Goal: Information Seeking & Learning: Find specific fact

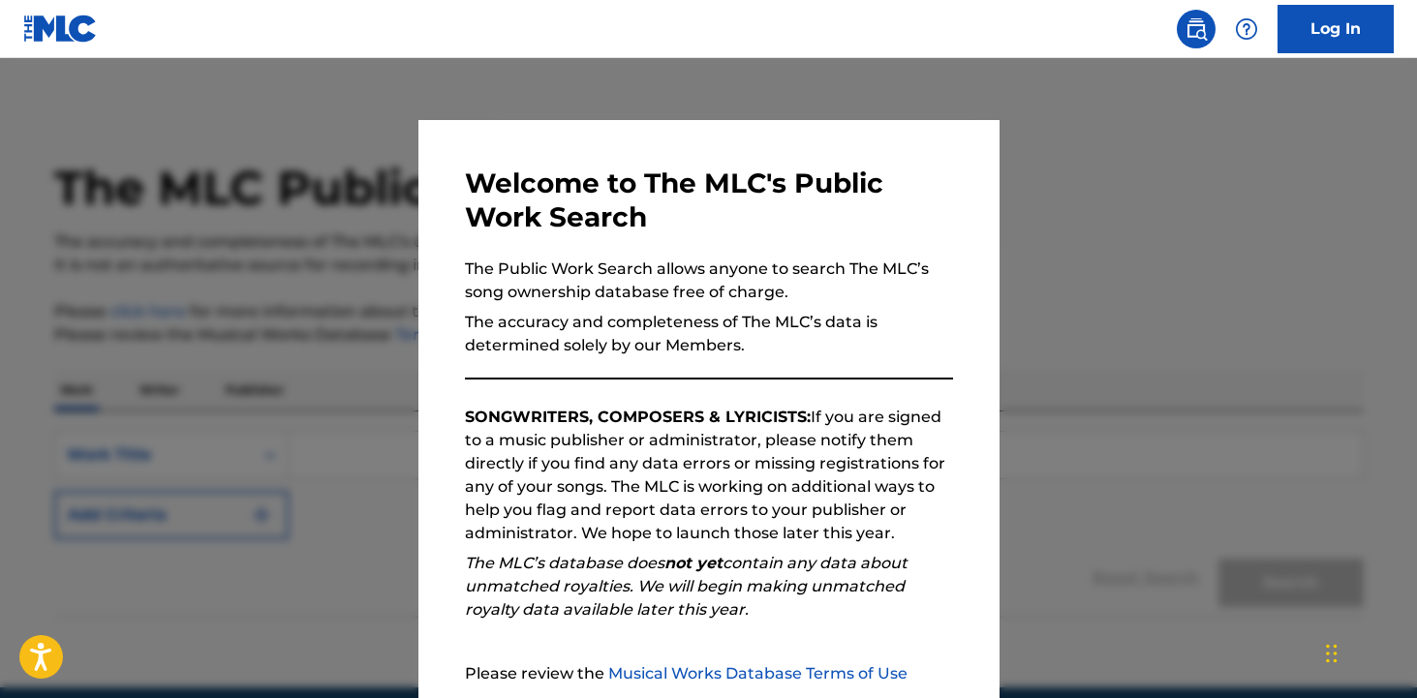
click at [232, 332] on div at bounding box center [708, 407] width 1417 height 698
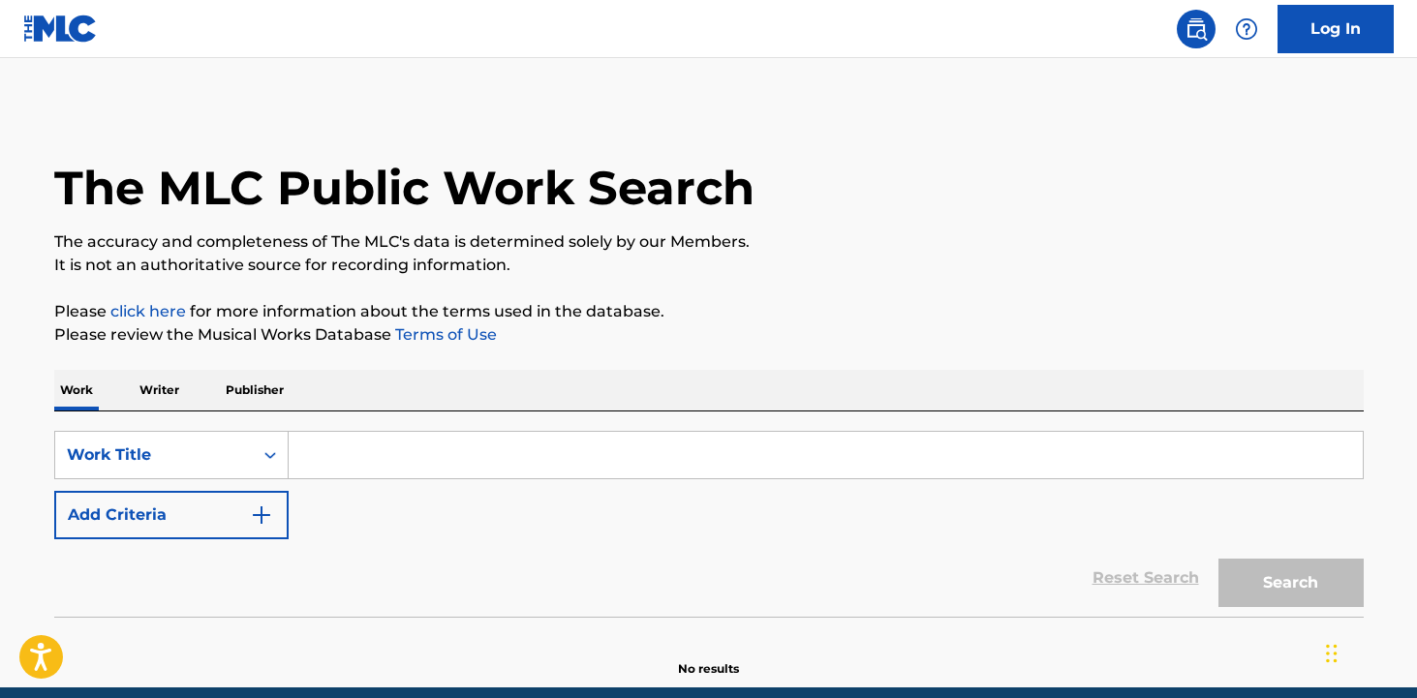
click at [352, 468] on input "Search Form" at bounding box center [826, 455] width 1074 height 46
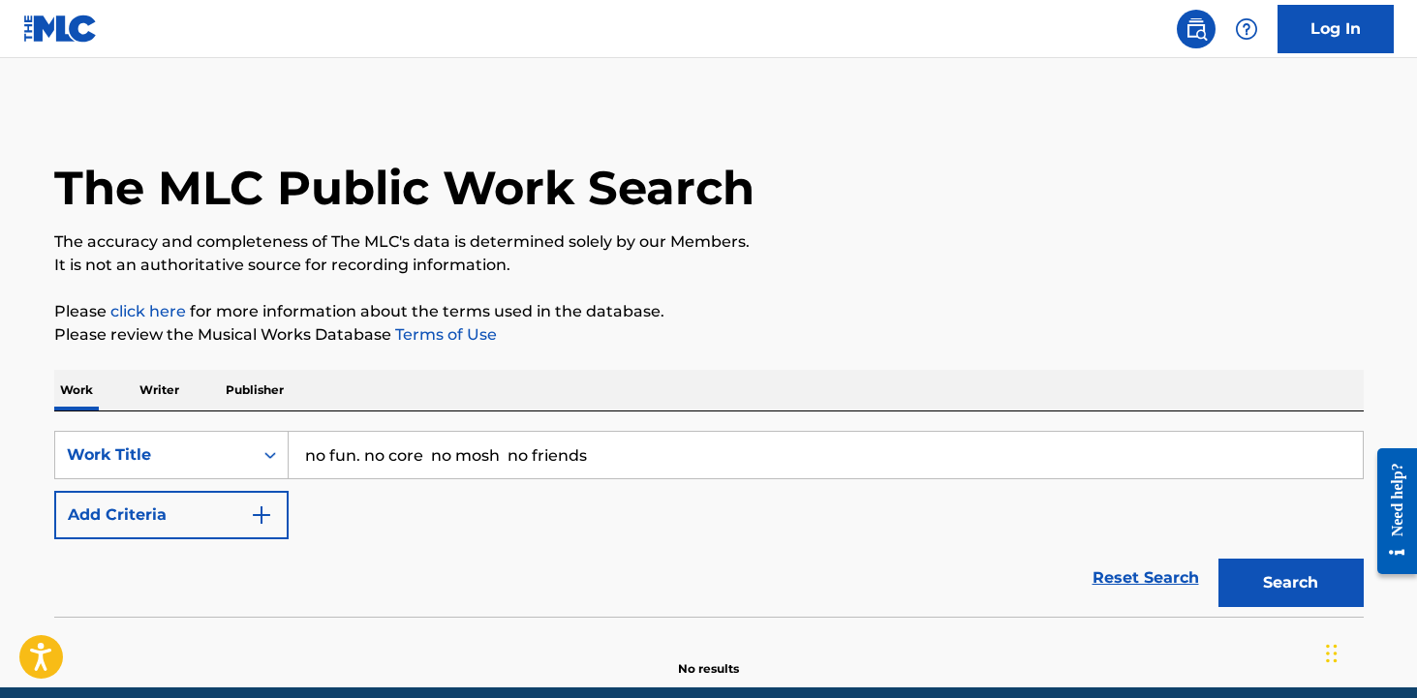
click at [352, 457] on input "no fun. no core no mosh no friends" at bounding box center [826, 455] width 1074 height 46
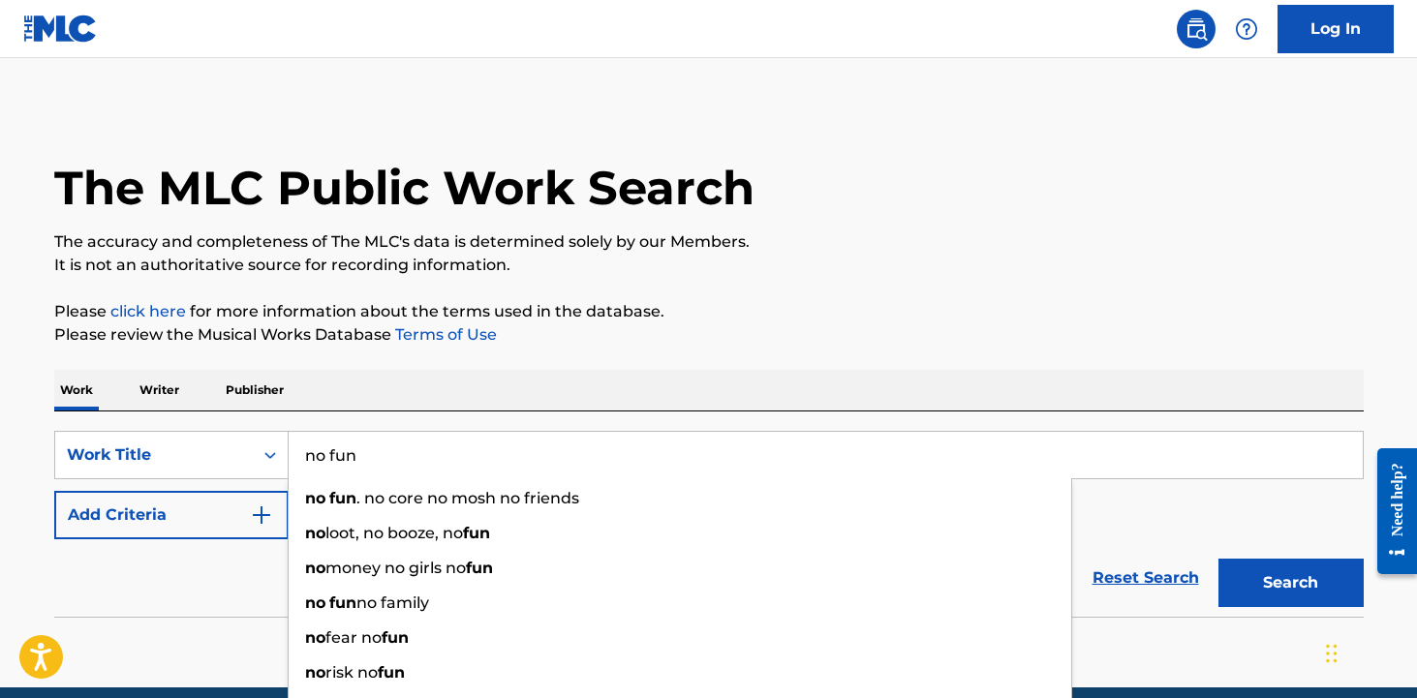
type input "no fun"
click at [1218, 559] on button "Search" at bounding box center [1290, 583] width 145 height 48
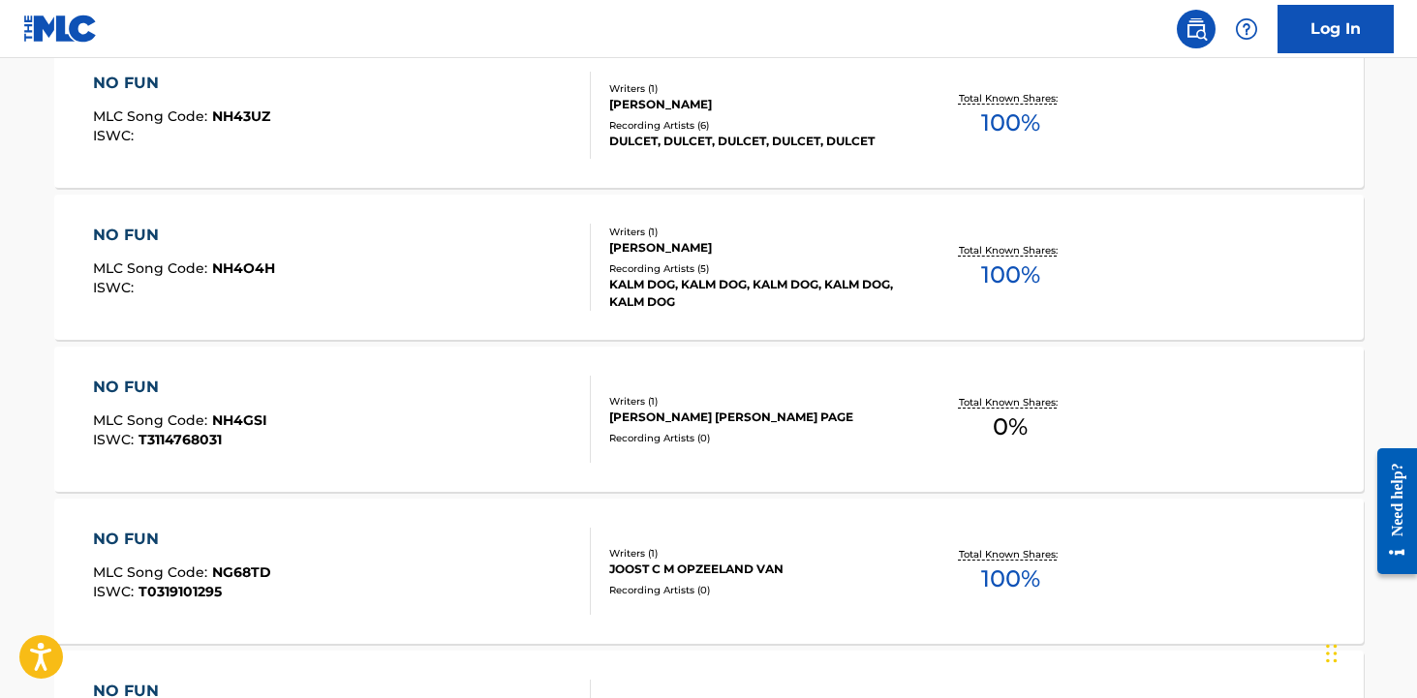
scroll to position [248, 0]
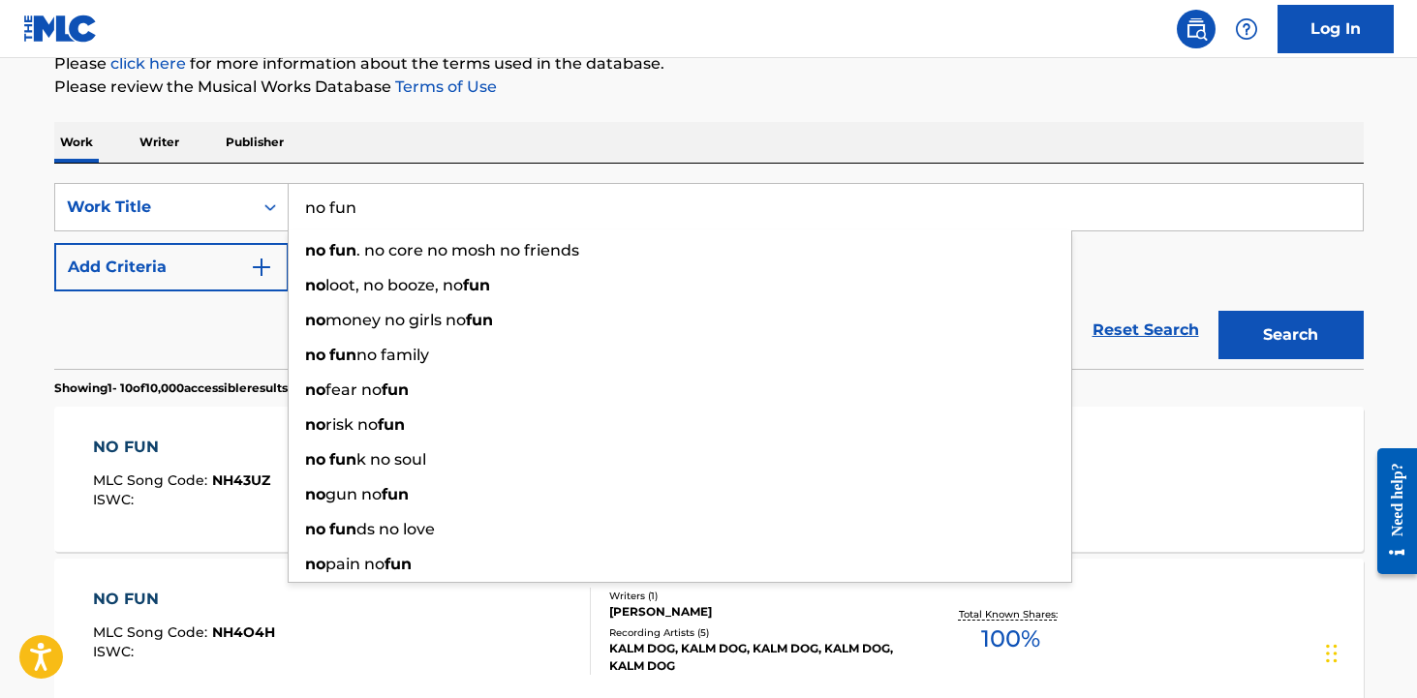
click at [134, 267] on button "Add Criteria" at bounding box center [171, 267] width 234 height 48
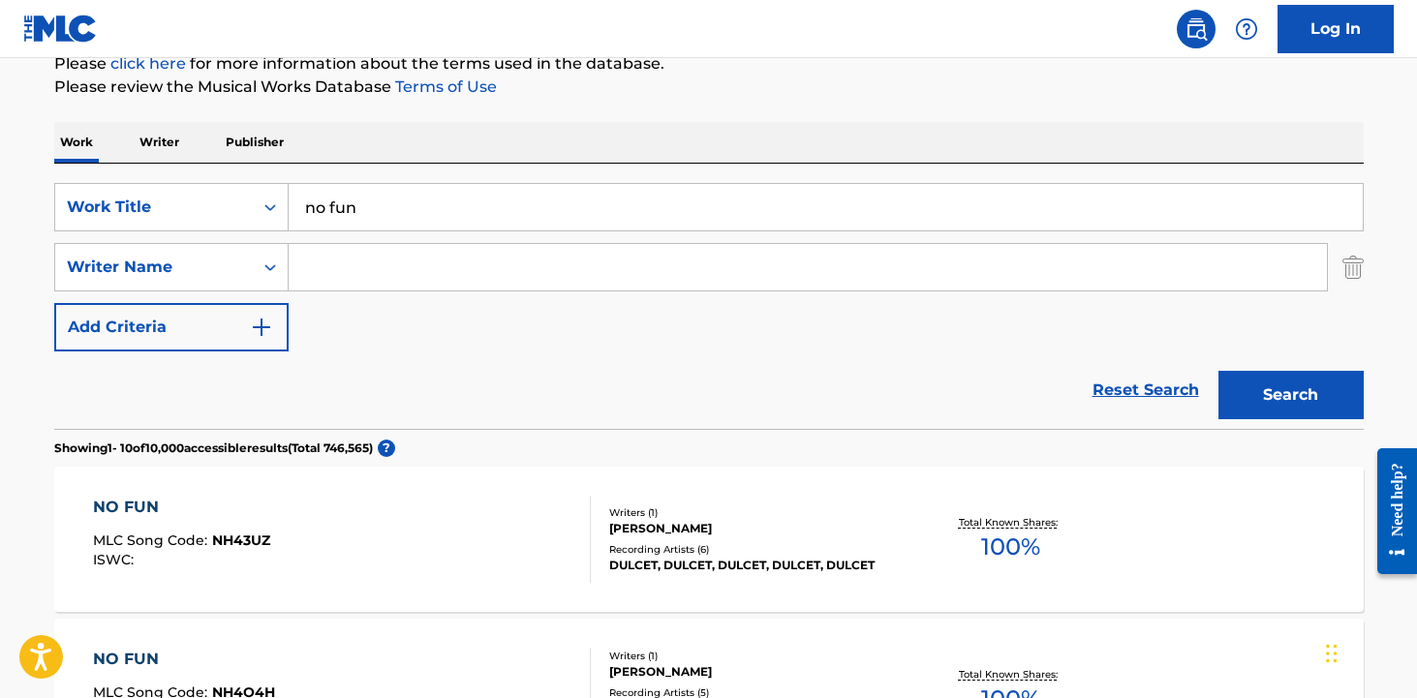
click at [416, 264] on input "Search Form" at bounding box center [808, 267] width 1038 height 46
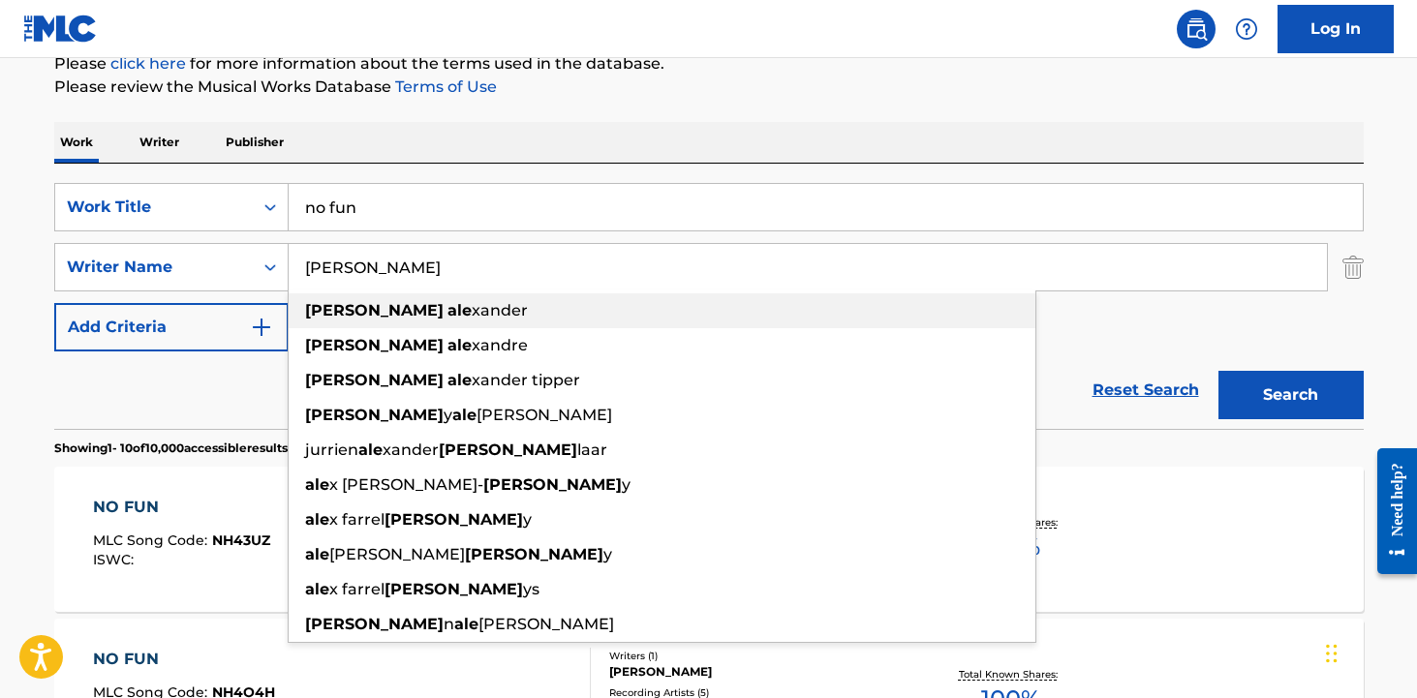
click at [472, 310] on span "xander" at bounding box center [500, 310] width 56 height 18
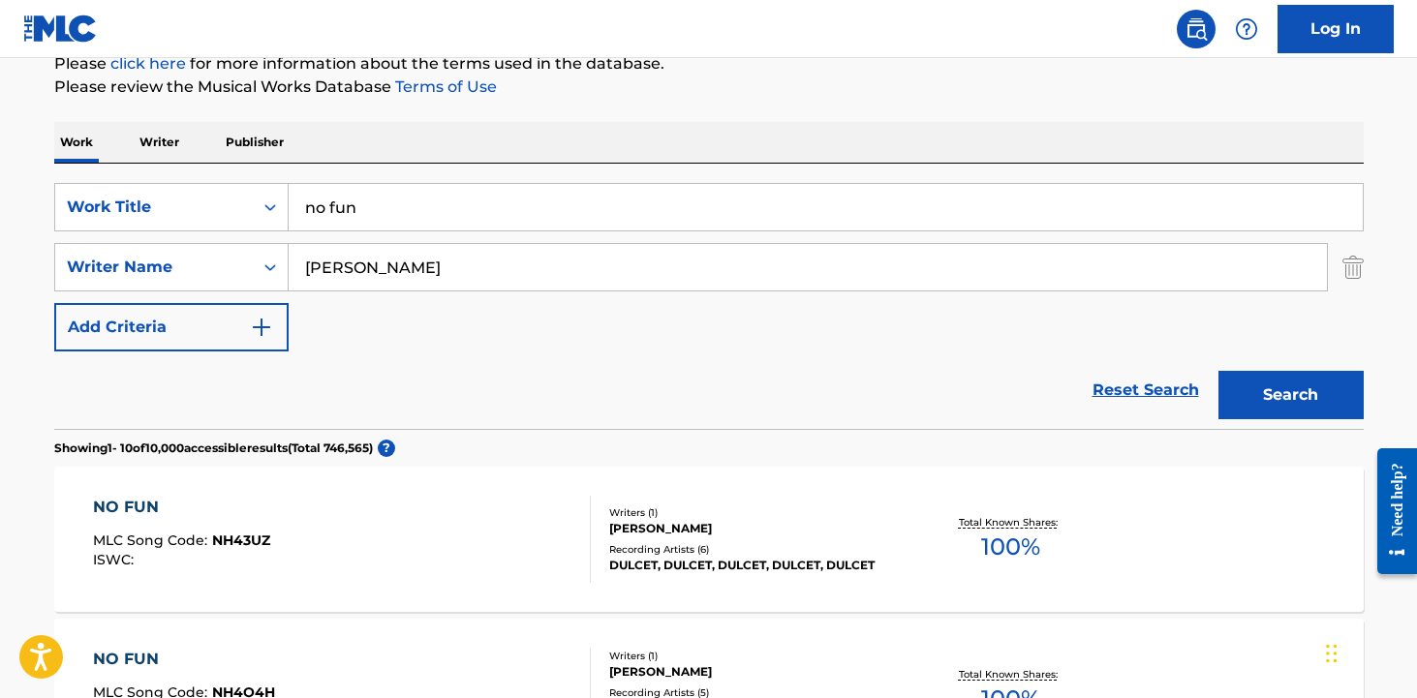
click at [1271, 388] on button "Search" at bounding box center [1290, 395] width 145 height 48
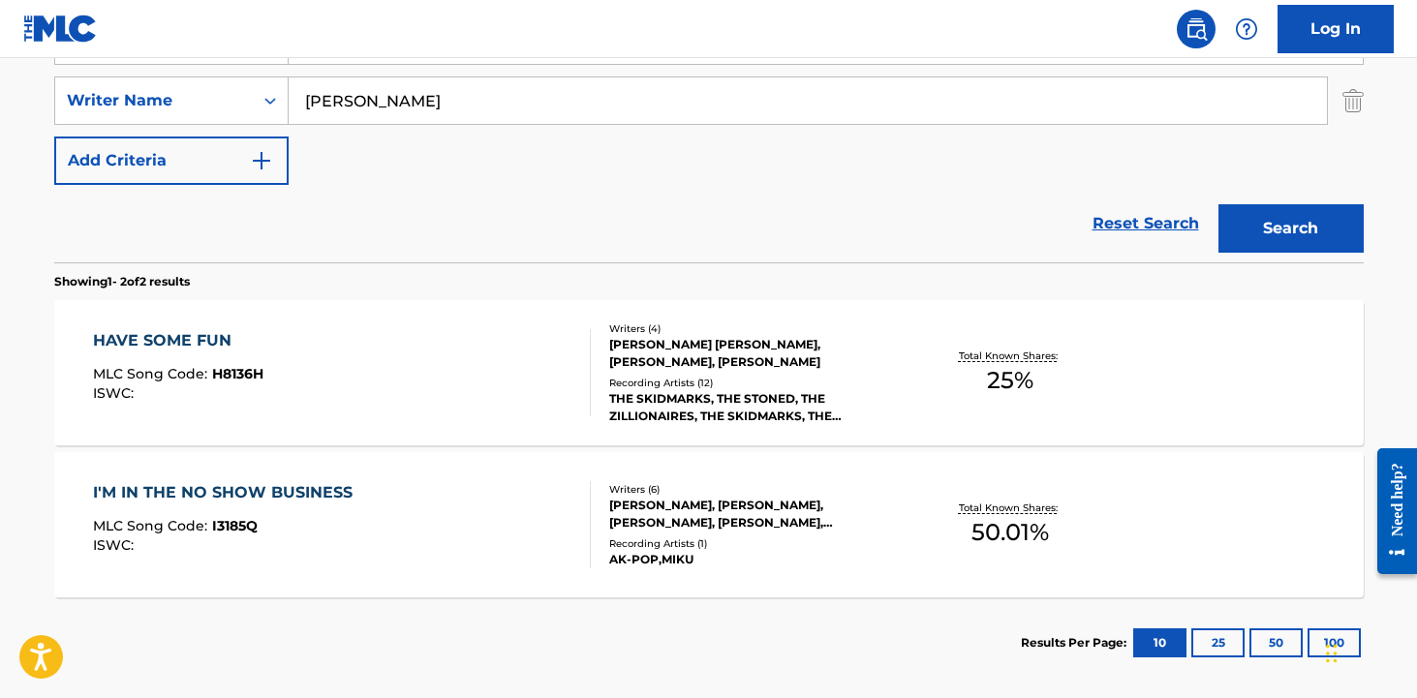
scroll to position [421, 0]
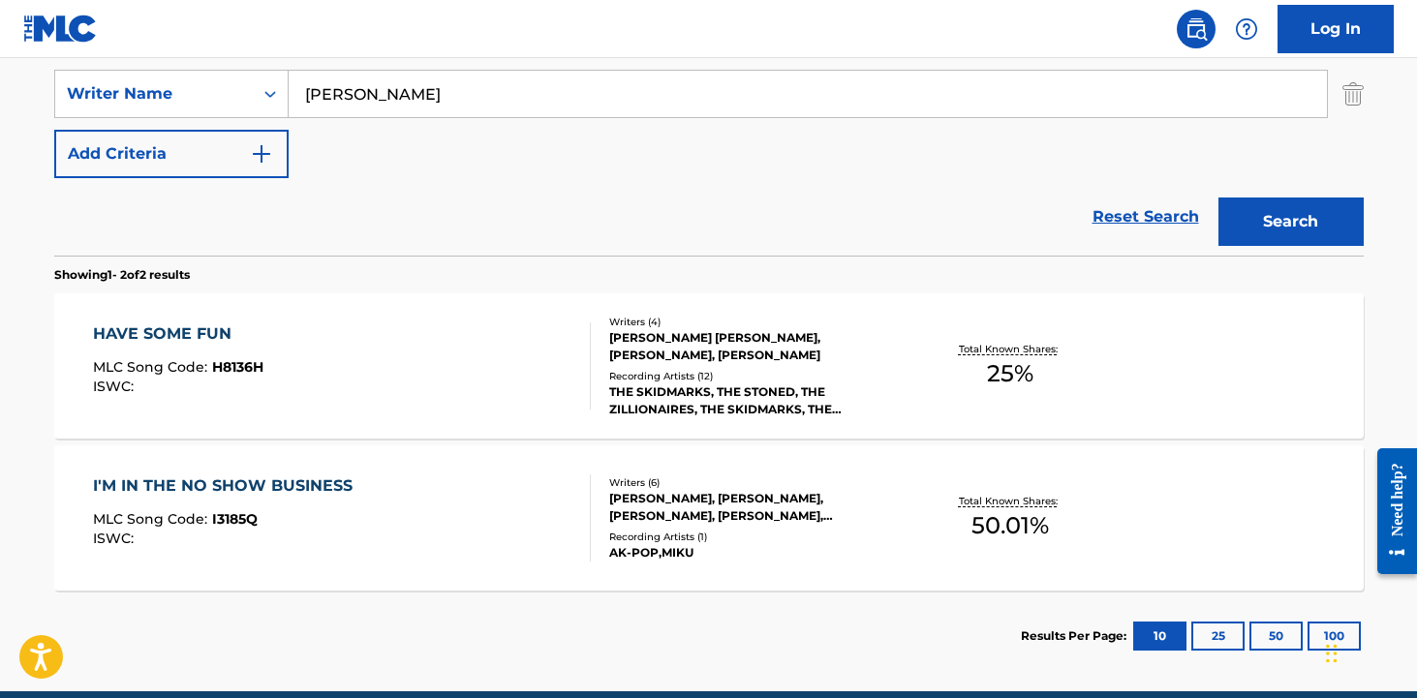
click at [319, 89] on input "[PERSON_NAME]" at bounding box center [808, 94] width 1038 height 46
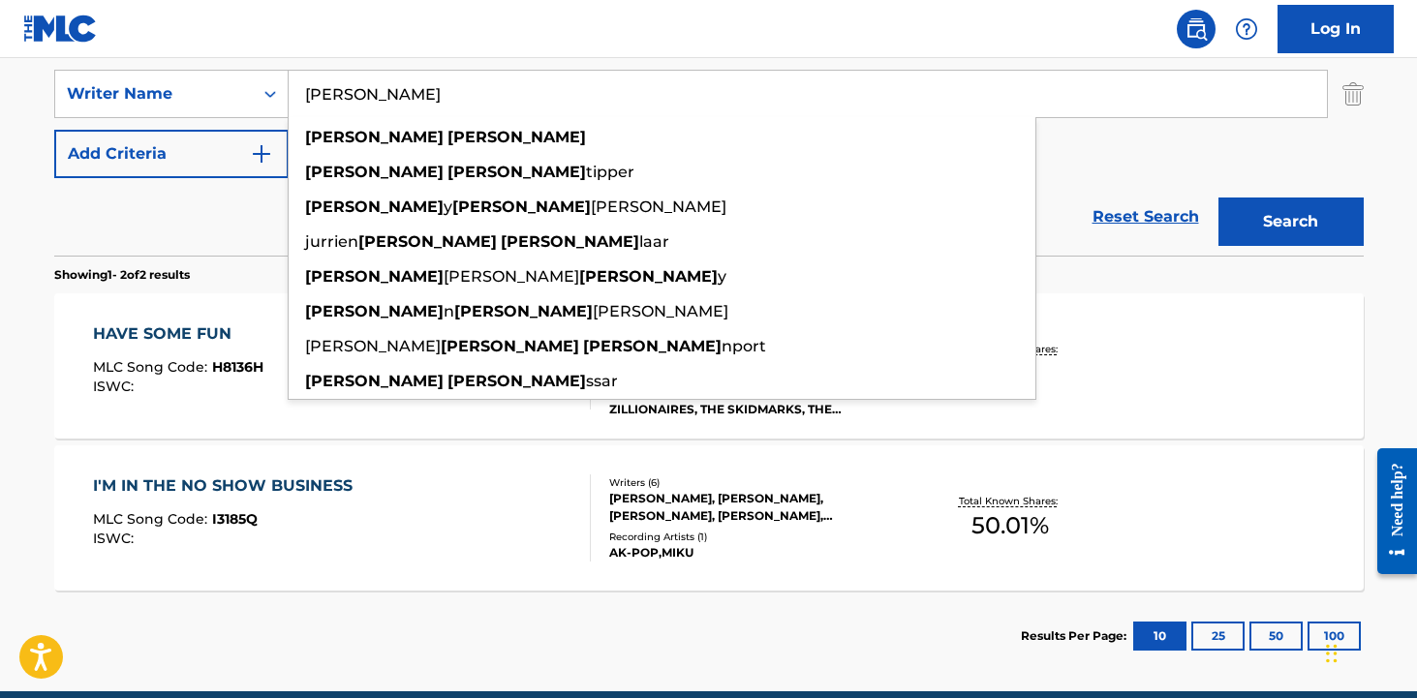
click at [319, 89] on input "[PERSON_NAME]" at bounding box center [808, 94] width 1038 height 46
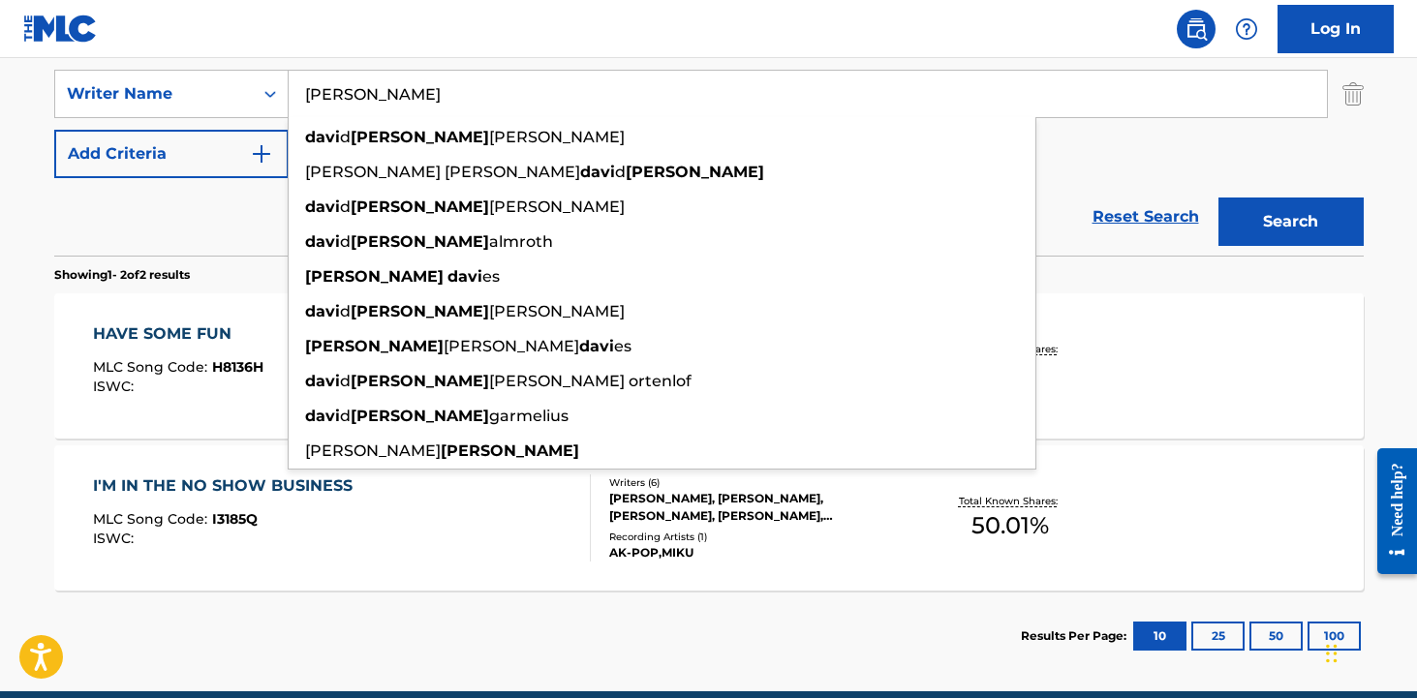
type input "[PERSON_NAME]"
click at [1218, 198] on button "Search" at bounding box center [1290, 222] width 145 height 48
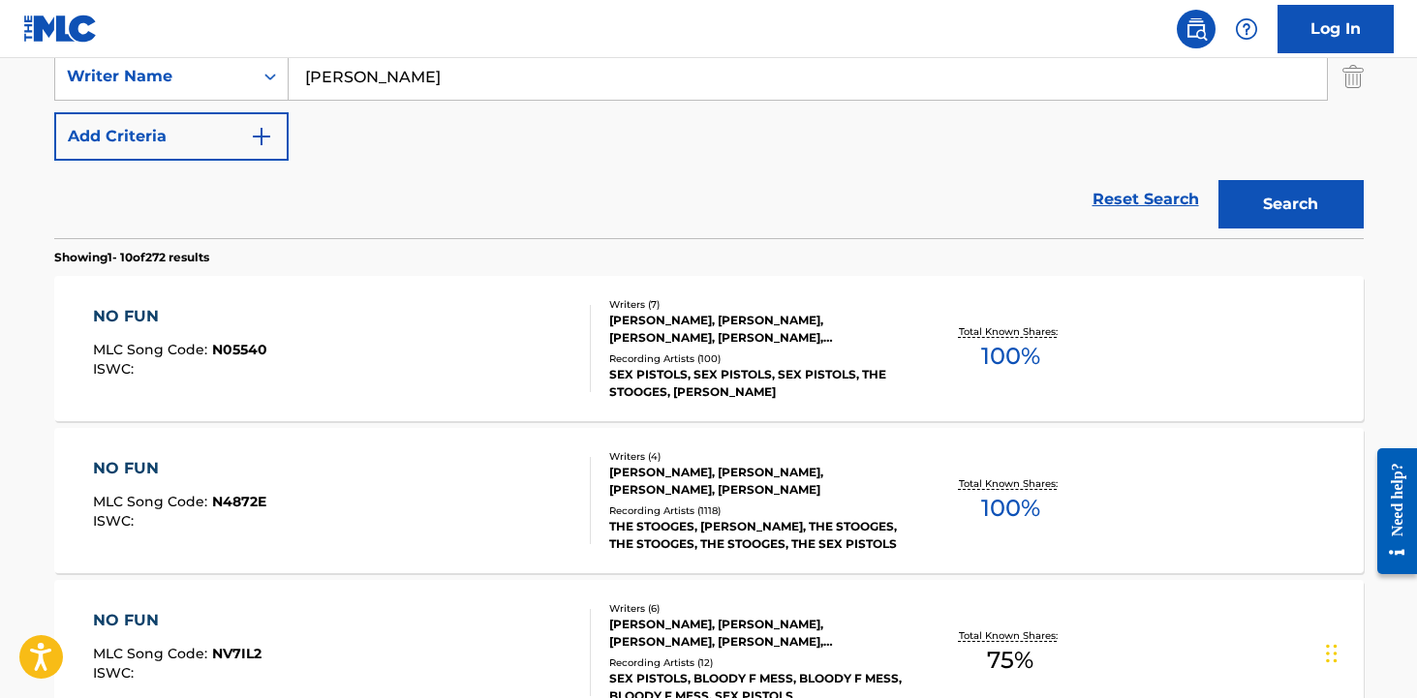
scroll to position [440, 0]
click at [437, 336] on div "NO FUN MLC Song Code : N05540 ISWC :" at bounding box center [342, 347] width 498 height 87
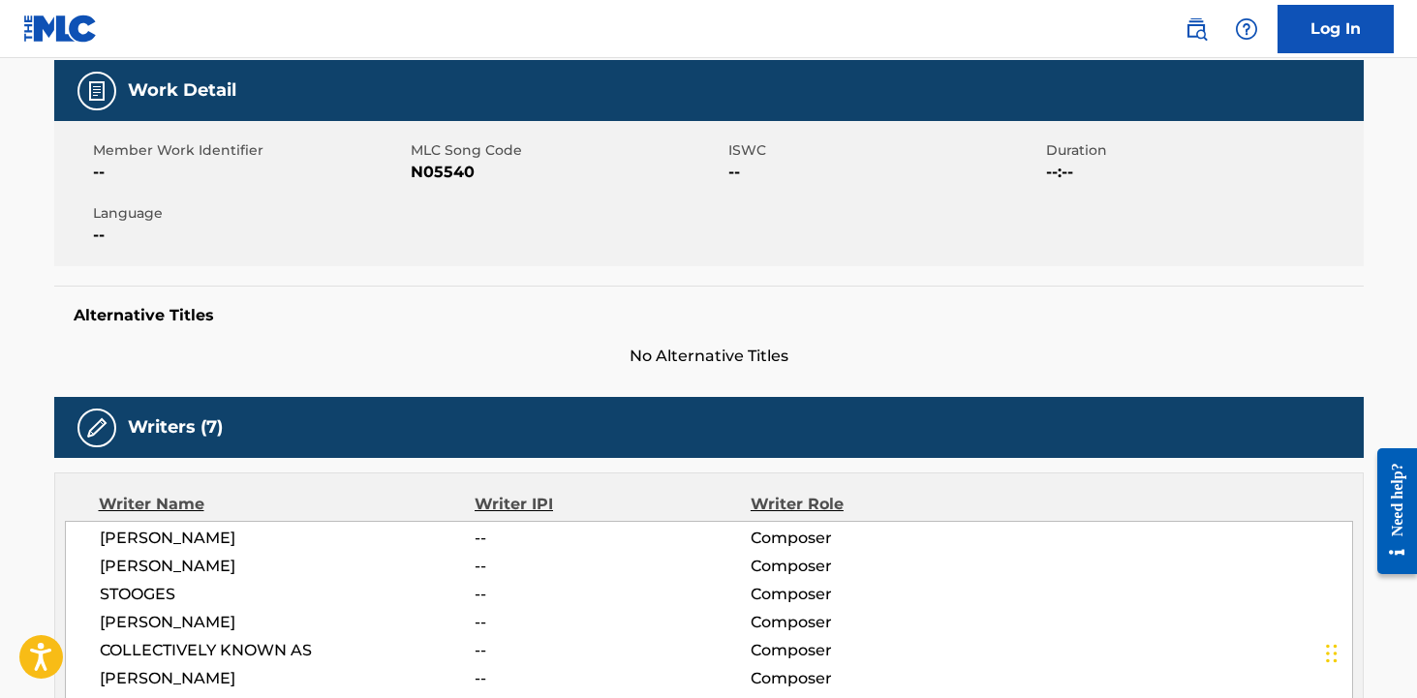
scroll to position [321, 0]
